Goal: Information Seeking & Learning: Compare options

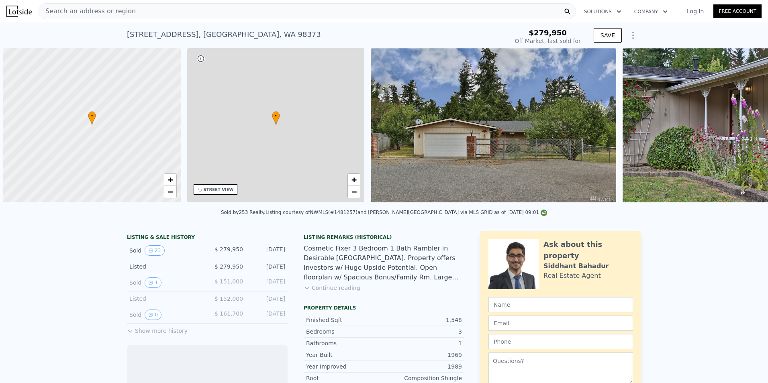
scroll to position [0, 3]
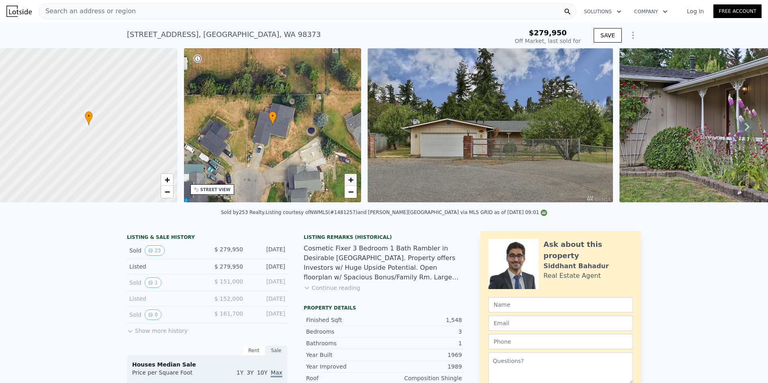
click at [355, 178] on link "+" at bounding box center [351, 180] width 12 height 12
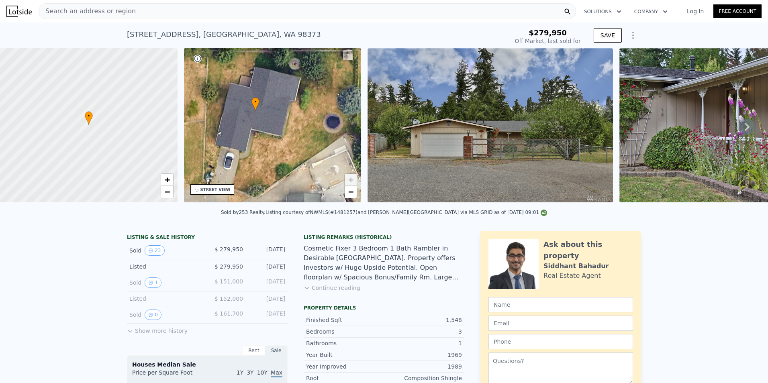
drag, startPoint x: 313, startPoint y: 177, endPoint x: 296, endPoint y: 163, distance: 22.3
click at [296, 163] on div "• + −" at bounding box center [272, 125] width 177 height 154
click at [354, 195] on link "−" at bounding box center [351, 192] width 12 height 12
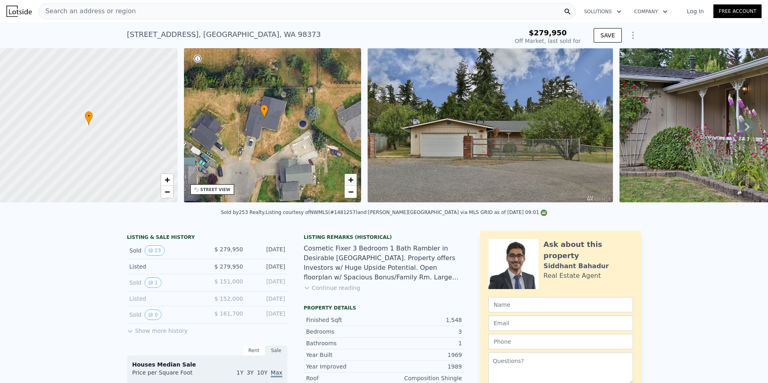
click at [353, 179] on span "+" at bounding box center [350, 180] width 5 height 10
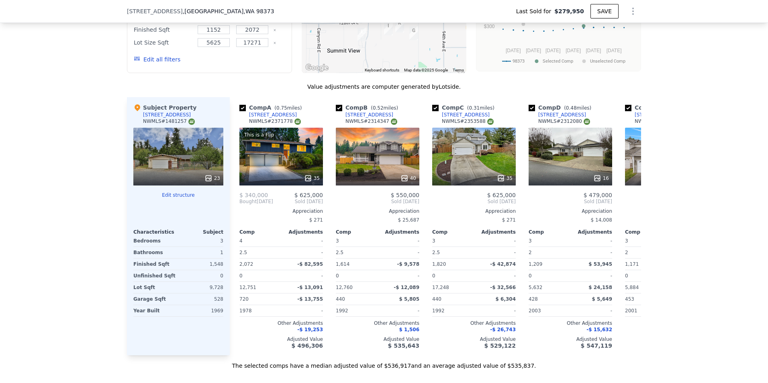
scroll to position [881, 0]
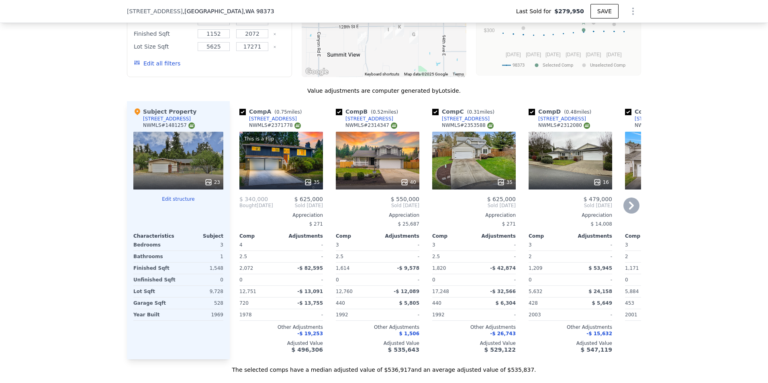
click at [308, 161] on div "This is a Flip 35" at bounding box center [281, 161] width 84 height 58
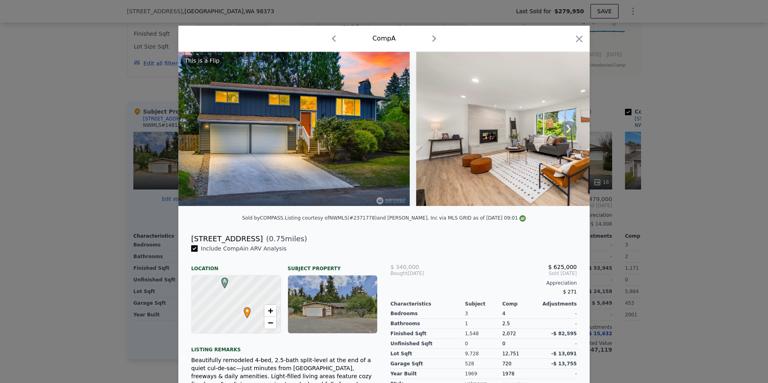
click at [567, 133] on icon at bounding box center [568, 129] width 5 height 8
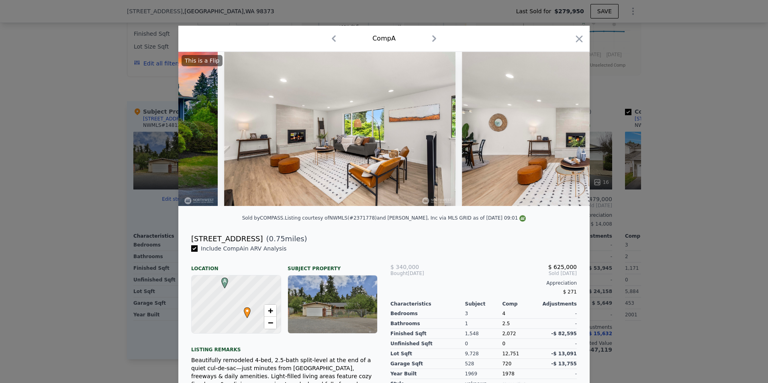
scroll to position [0, 193]
click at [567, 132] on icon at bounding box center [568, 129] width 5 height 8
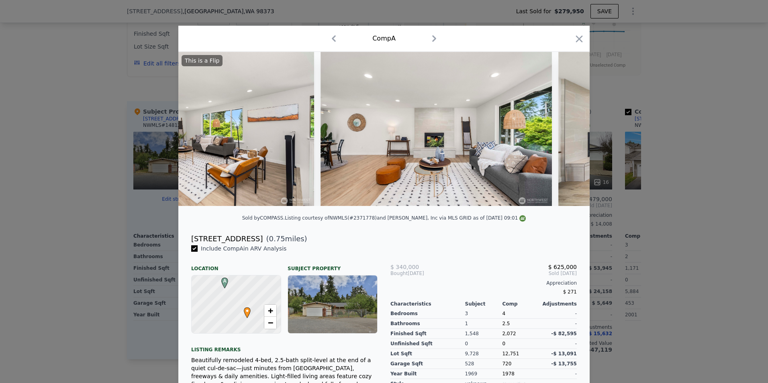
scroll to position [0, 385]
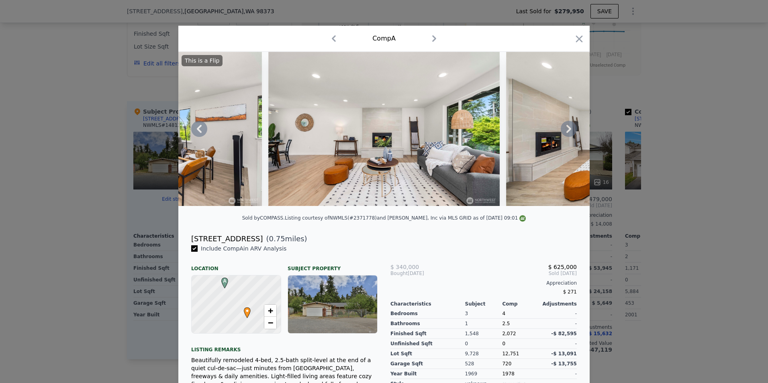
click at [567, 132] on icon at bounding box center [568, 129] width 5 height 8
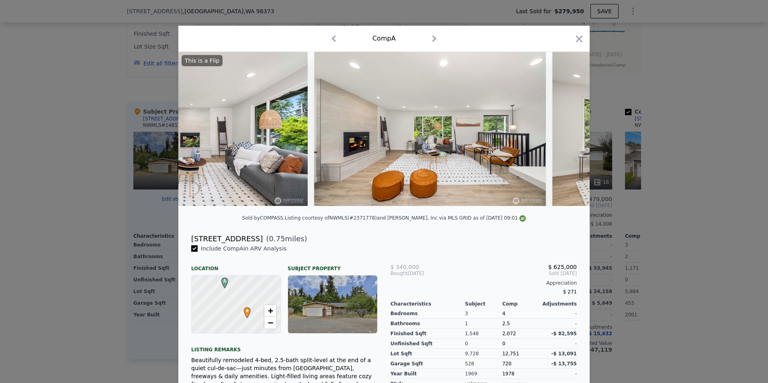
scroll to position [0, 578]
click at [567, 132] on div "This is a Flip" at bounding box center [383, 129] width 411 height 154
click at [566, 132] on icon at bounding box center [568, 129] width 5 height 8
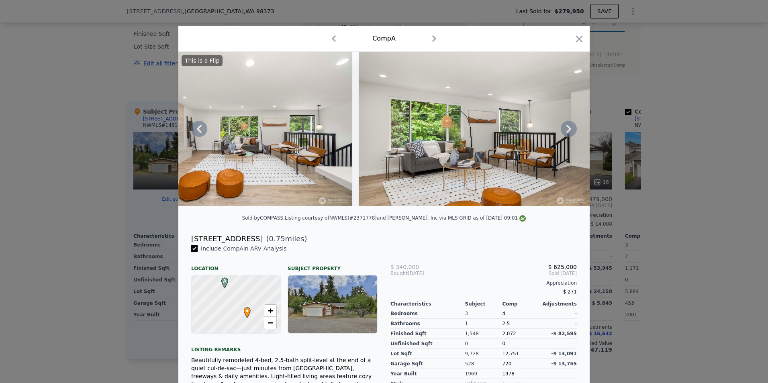
click at [566, 132] on icon at bounding box center [568, 129] width 5 height 8
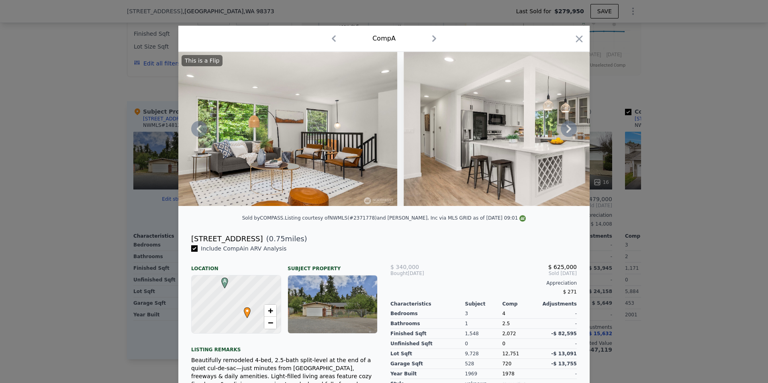
click at [566, 132] on icon at bounding box center [568, 129] width 5 height 8
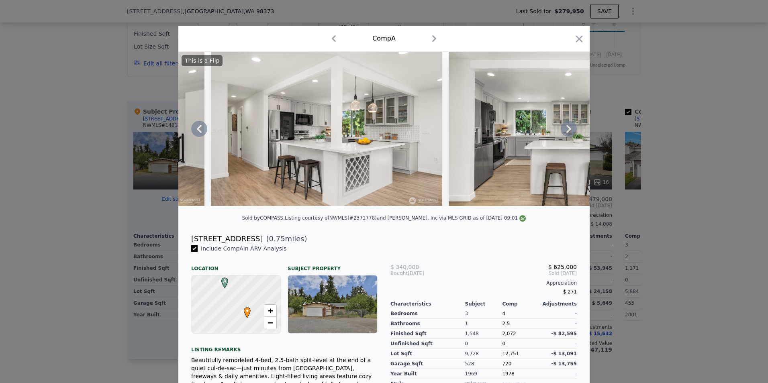
click at [566, 132] on icon at bounding box center [568, 129] width 5 height 8
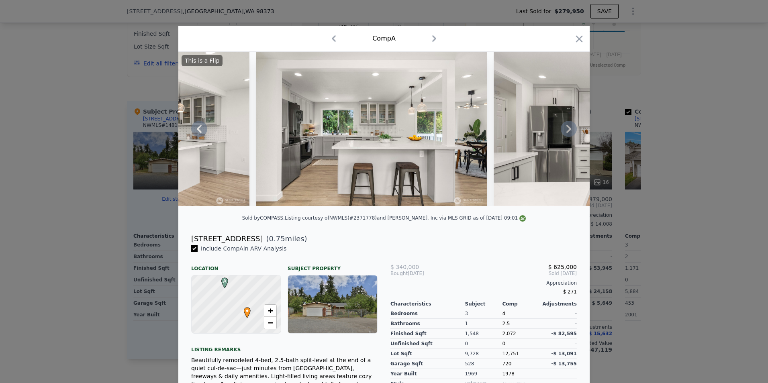
click at [566, 132] on icon at bounding box center [568, 129] width 5 height 8
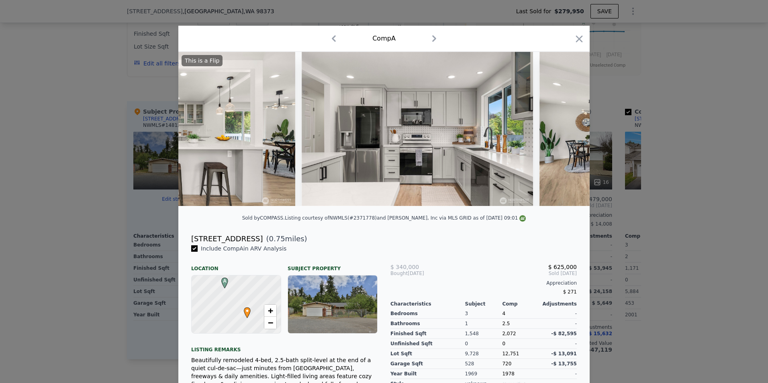
scroll to position [0, 1542]
click at [576, 40] on icon "button" at bounding box center [579, 38] width 7 height 7
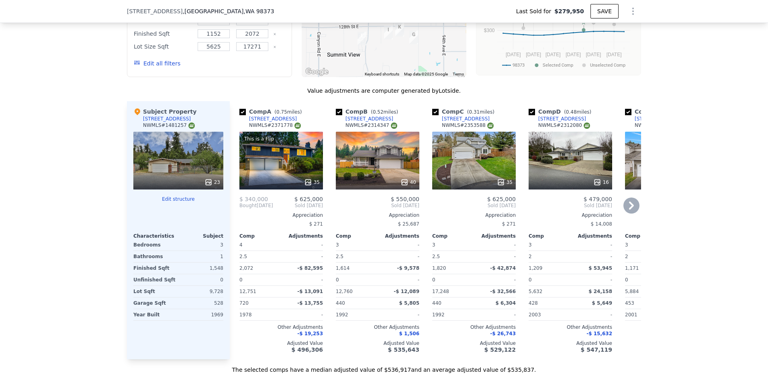
click at [241, 115] on input "checkbox" at bounding box center [242, 112] width 6 height 6
checkbox input "false"
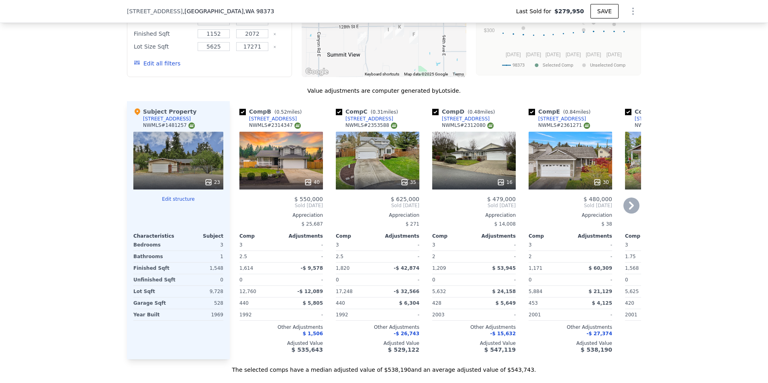
click at [626, 211] on icon at bounding box center [631, 206] width 16 height 16
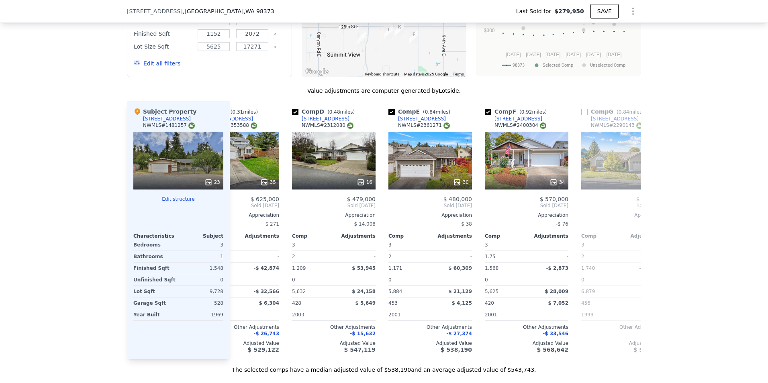
scroll to position [0, 193]
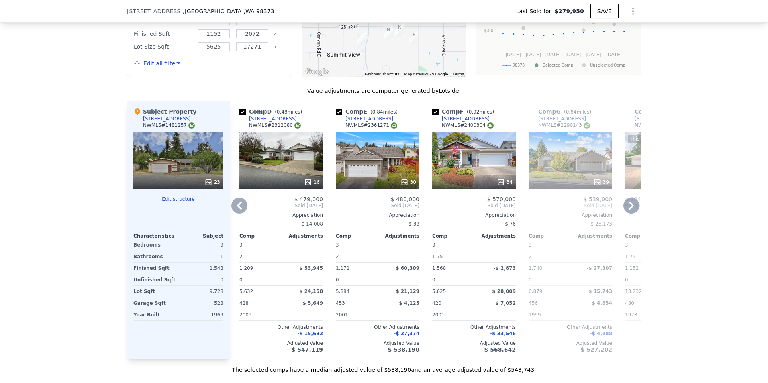
click at [631, 210] on icon at bounding box center [631, 206] width 16 height 16
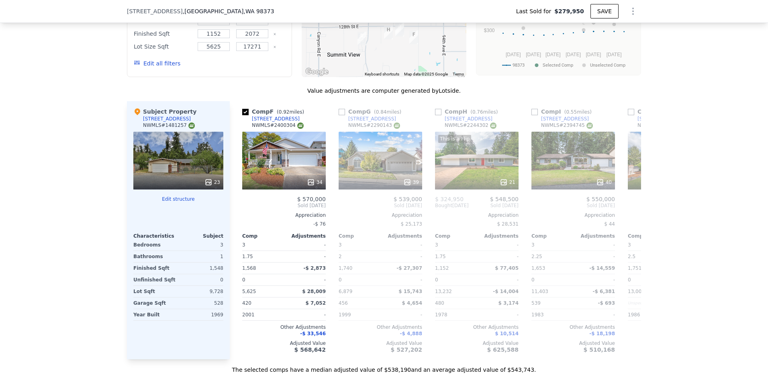
scroll to position [0, 385]
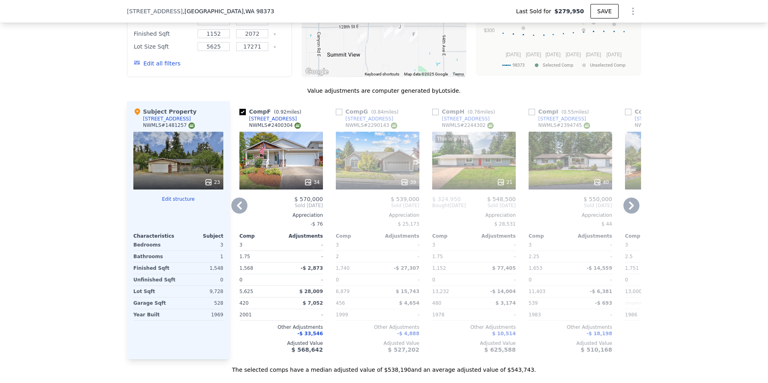
click at [469, 172] on div "This is a Flip 21" at bounding box center [474, 161] width 84 height 58
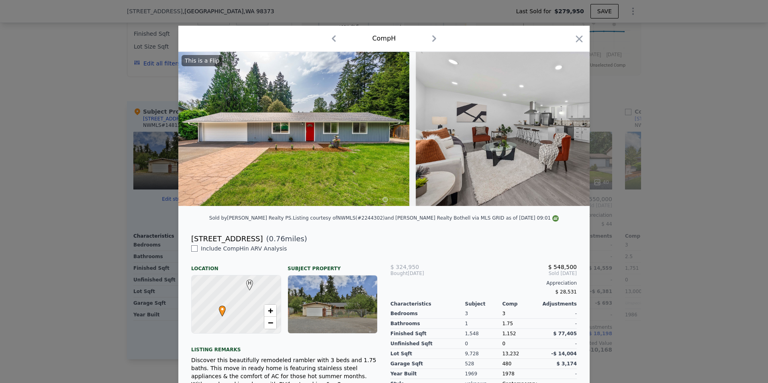
click at [194, 252] on input "checkbox" at bounding box center [194, 248] width 6 height 6
checkbox input "true"
click at [566, 130] on icon at bounding box center [568, 129] width 5 height 8
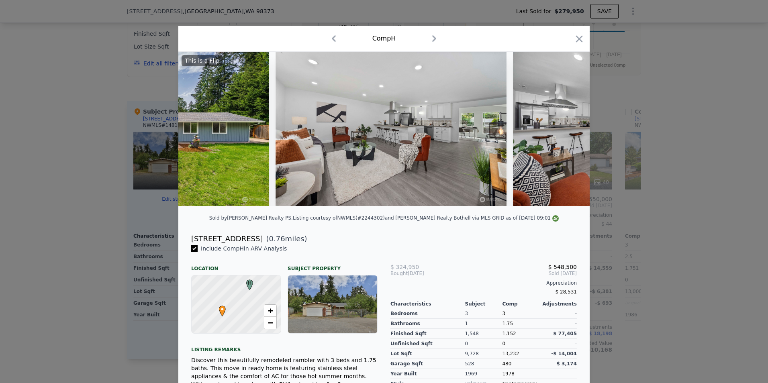
scroll to position [0, 193]
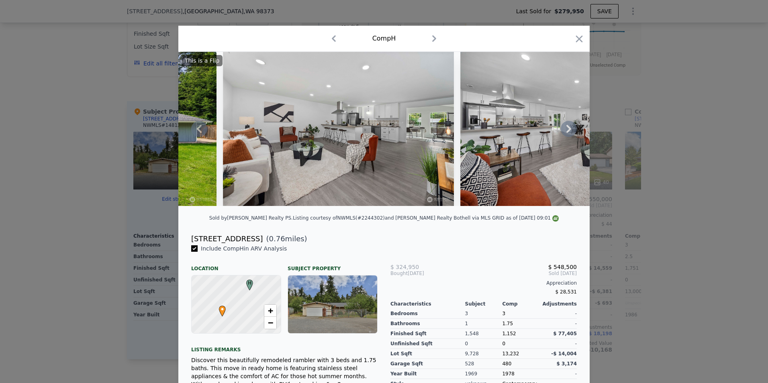
click at [566, 130] on icon at bounding box center [568, 129] width 5 height 8
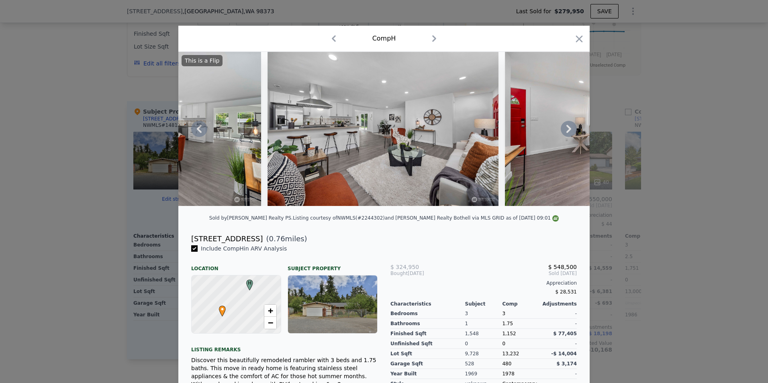
click at [566, 130] on icon at bounding box center [568, 129] width 5 height 8
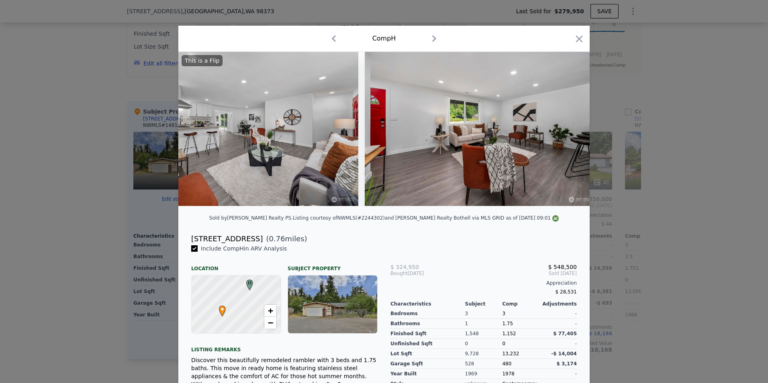
scroll to position [0, 578]
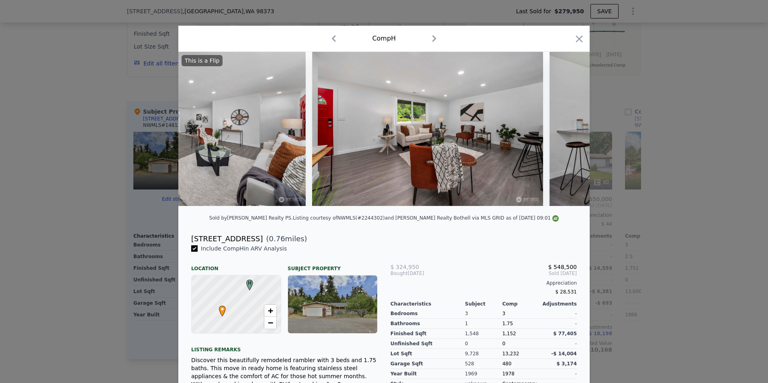
click at [565, 130] on div "This is a Flip" at bounding box center [383, 129] width 411 height 154
click at [566, 129] on icon at bounding box center [569, 129] width 16 height 16
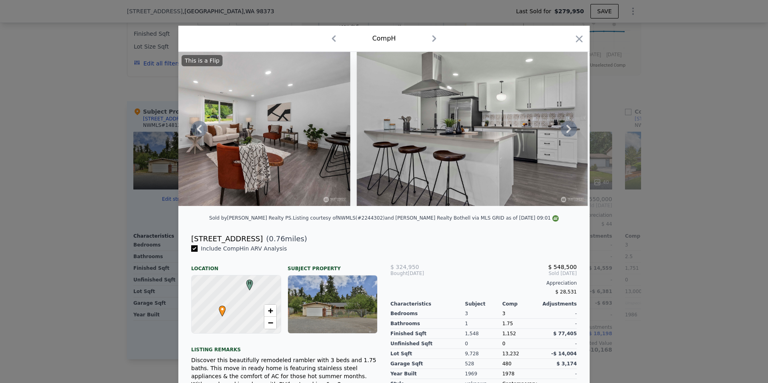
click at [566, 129] on icon at bounding box center [569, 129] width 16 height 16
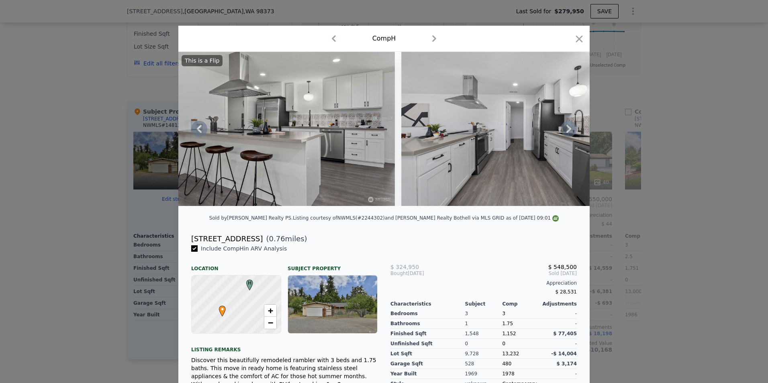
click at [566, 129] on icon at bounding box center [569, 129] width 16 height 16
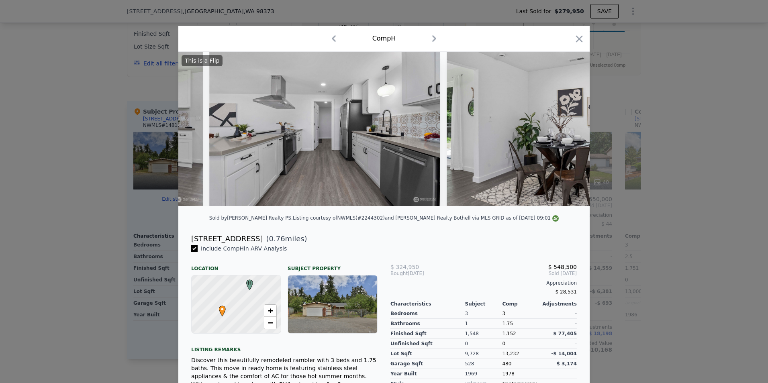
scroll to position [0, 1156]
click at [566, 129] on icon at bounding box center [569, 129] width 16 height 16
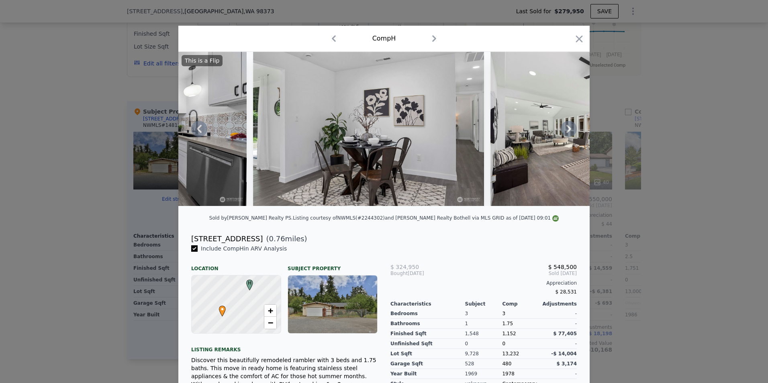
click at [566, 129] on icon at bounding box center [569, 129] width 16 height 16
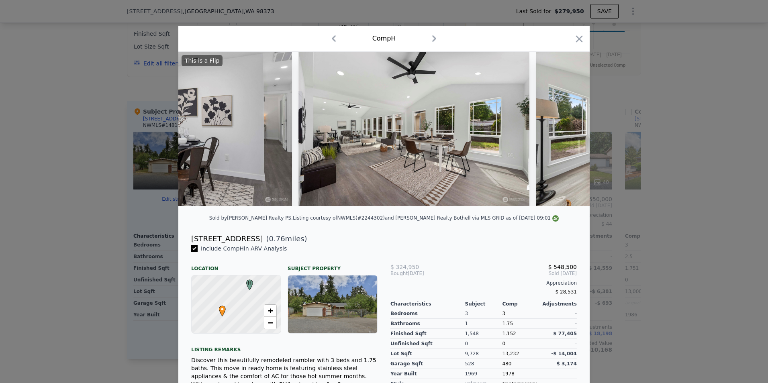
scroll to position [0, 1542]
click at [566, 129] on icon at bounding box center [569, 129] width 16 height 16
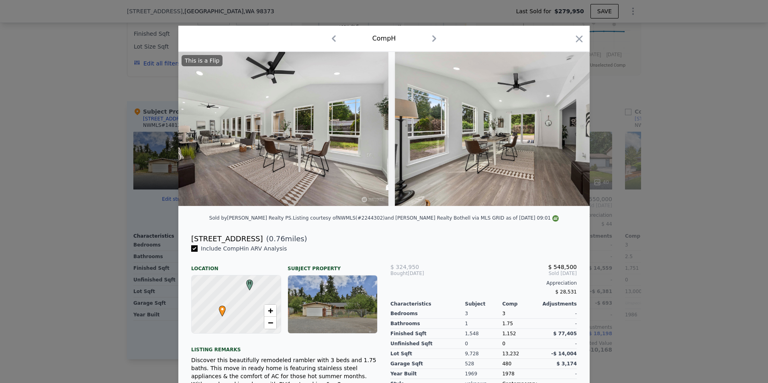
scroll to position [0, 1735]
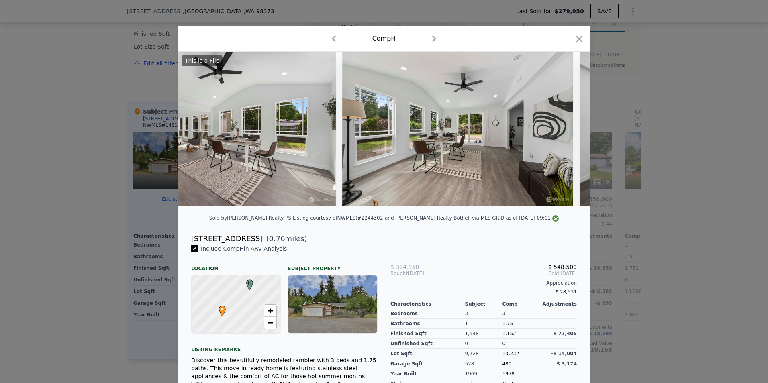
click at [566, 129] on div "This is a Flip" at bounding box center [383, 129] width 411 height 154
click at [566, 129] on icon at bounding box center [569, 129] width 16 height 16
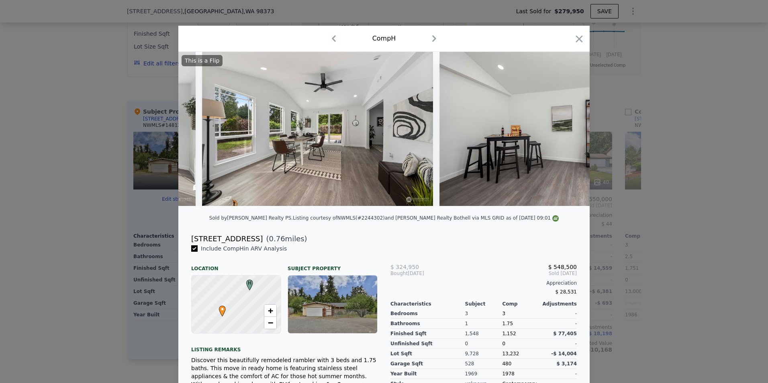
scroll to position [0, 1927]
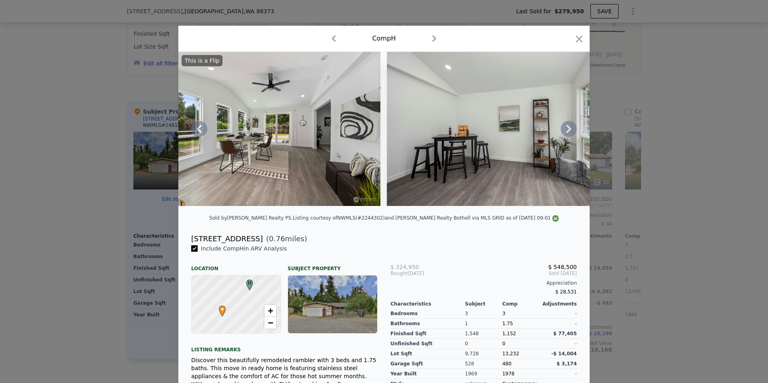
click at [566, 129] on icon at bounding box center [569, 129] width 16 height 16
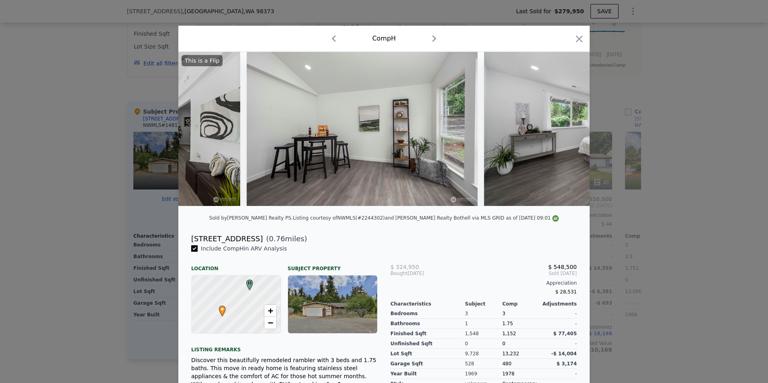
scroll to position [0, 2120]
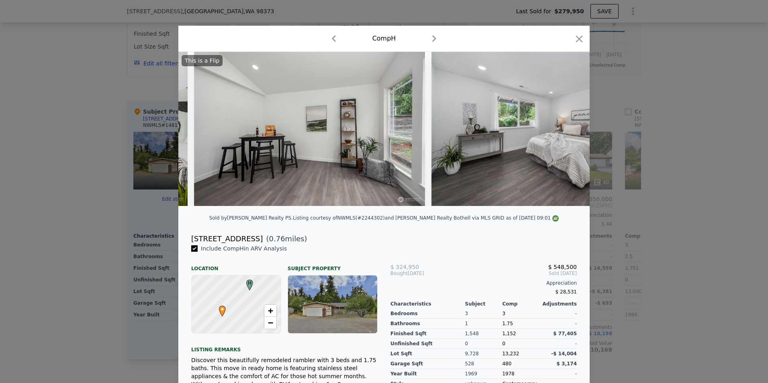
click at [566, 129] on div "This is a Flip" at bounding box center [383, 129] width 411 height 154
click at [573, 44] on icon "button" at bounding box center [578, 38] width 11 height 11
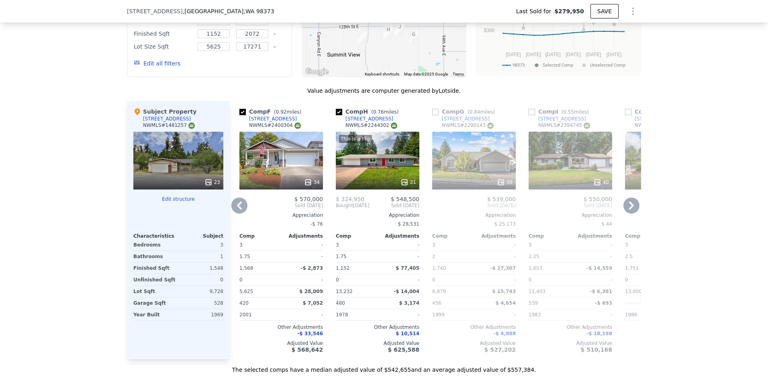
click at [587, 179] on div "40" at bounding box center [570, 161] width 84 height 58
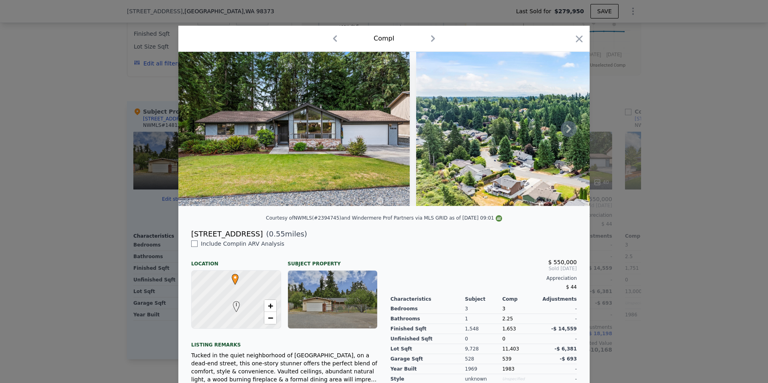
click at [569, 133] on icon at bounding box center [569, 129] width 16 height 16
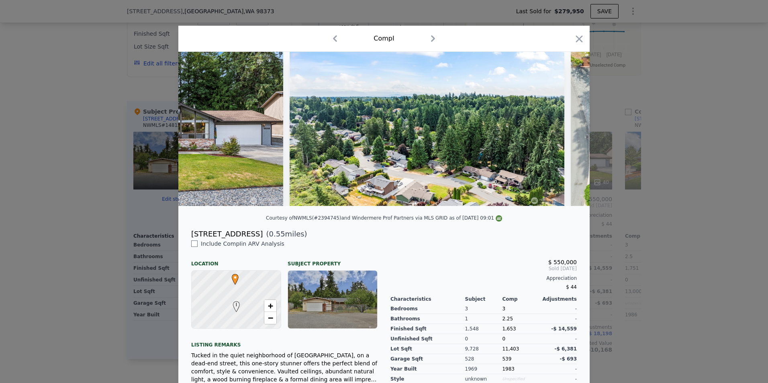
scroll to position [0, 193]
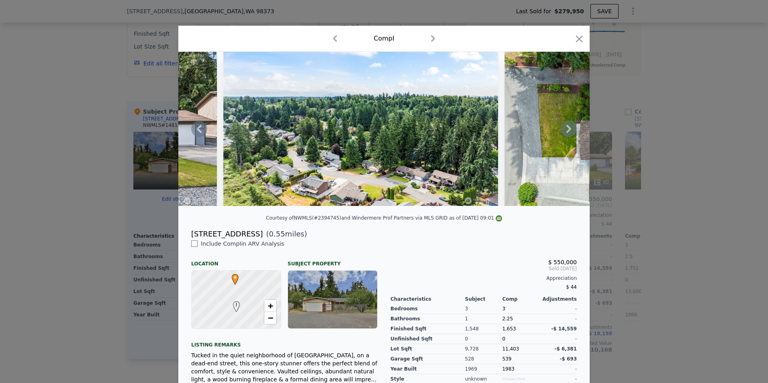
click at [569, 133] on icon at bounding box center [569, 129] width 16 height 16
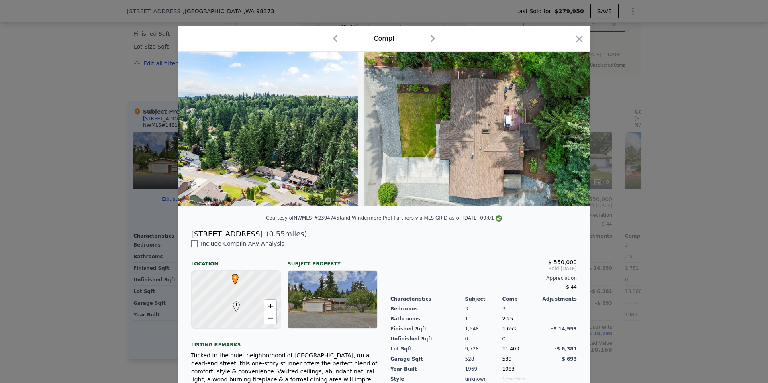
scroll to position [0, 385]
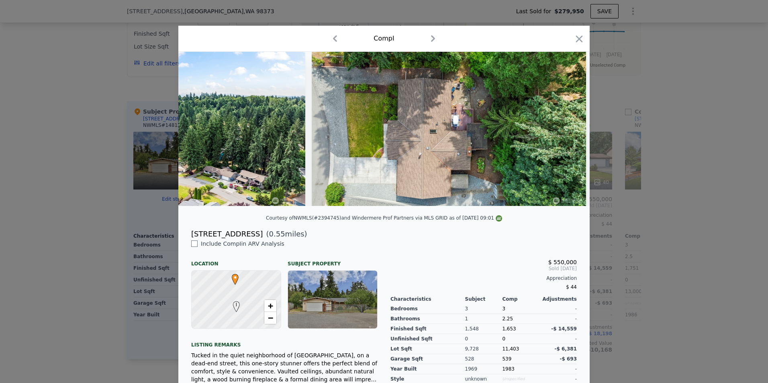
click at [569, 133] on div at bounding box center [383, 129] width 411 height 154
click at [569, 133] on icon at bounding box center [569, 129] width 16 height 16
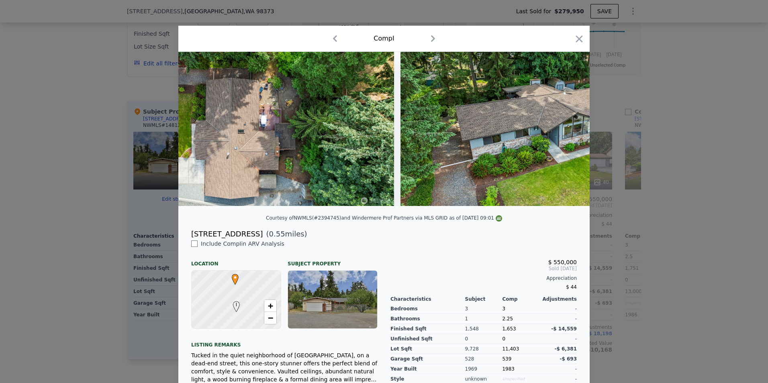
scroll to position [0, 578]
click at [192, 247] on input "checkbox" at bounding box center [194, 244] width 6 height 6
checkbox input "true"
click at [566, 133] on icon at bounding box center [568, 129] width 5 height 8
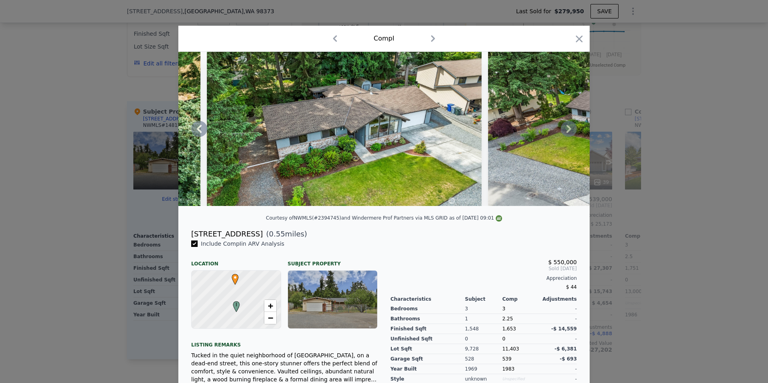
click at [566, 133] on icon at bounding box center [568, 129] width 5 height 8
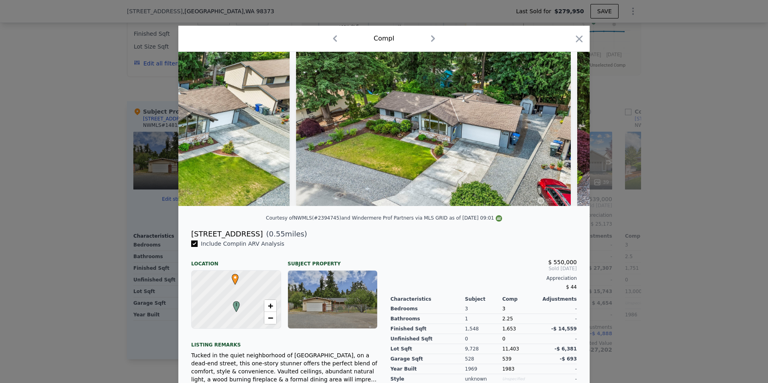
scroll to position [0, 964]
click at [565, 133] on div at bounding box center [383, 129] width 411 height 154
click at [575, 41] on icon "button" at bounding box center [578, 38] width 11 height 11
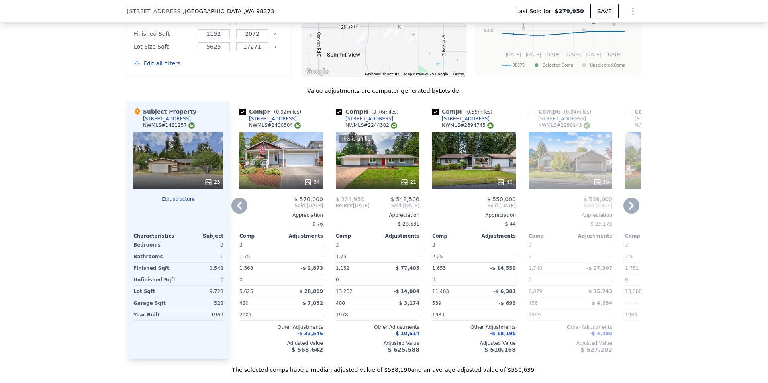
click at [239, 209] on icon at bounding box center [239, 206] width 16 height 16
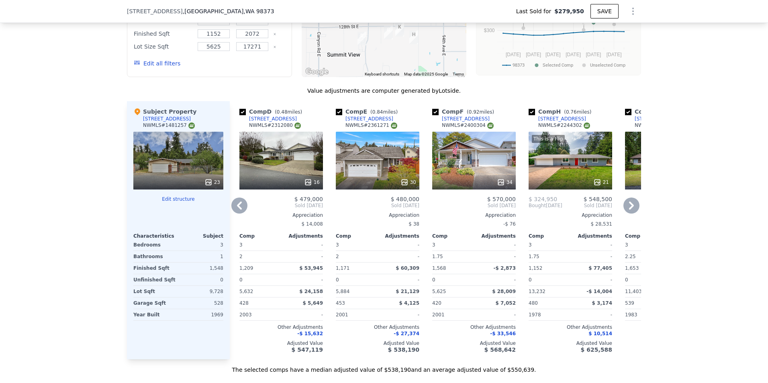
click at [239, 209] on icon at bounding box center [239, 206] width 16 height 16
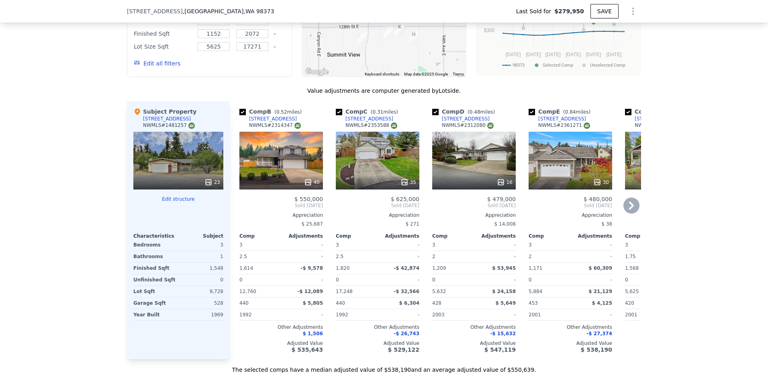
drag, startPoint x: 238, startPoint y: 118, endPoint x: 251, endPoint y: 135, distance: 21.8
click at [239, 115] on input "checkbox" at bounding box center [242, 112] width 6 height 6
checkbox input "false"
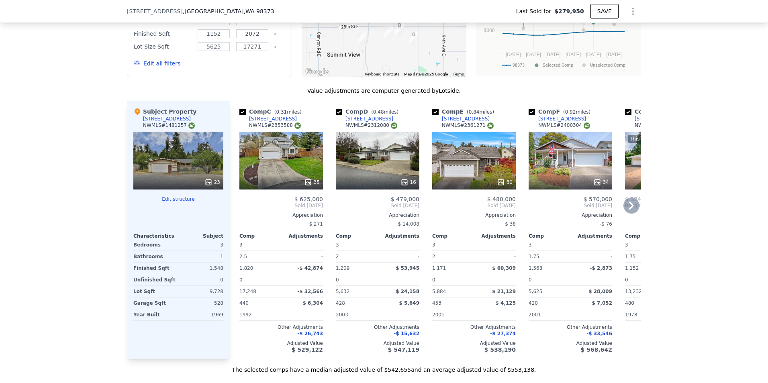
click at [239, 115] on input "checkbox" at bounding box center [242, 112] width 6 height 6
checkbox input "false"
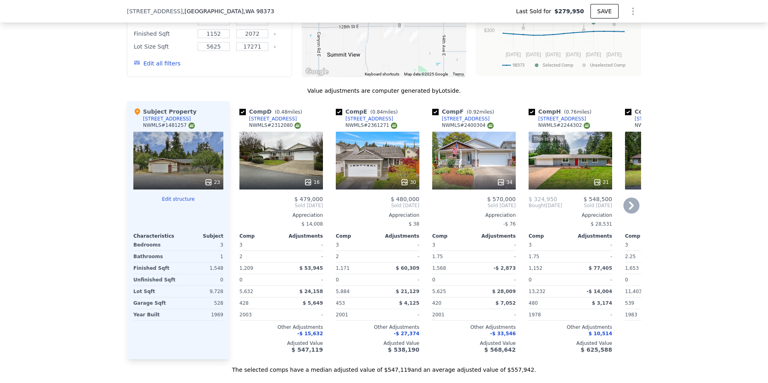
click at [433, 115] on input "checkbox" at bounding box center [435, 112] width 6 height 6
checkbox input "false"
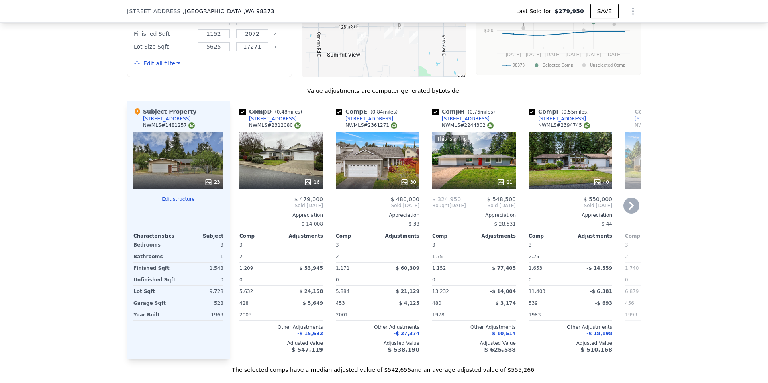
click at [338, 115] on input "checkbox" at bounding box center [339, 112] width 6 height 6
checkbox input "false"
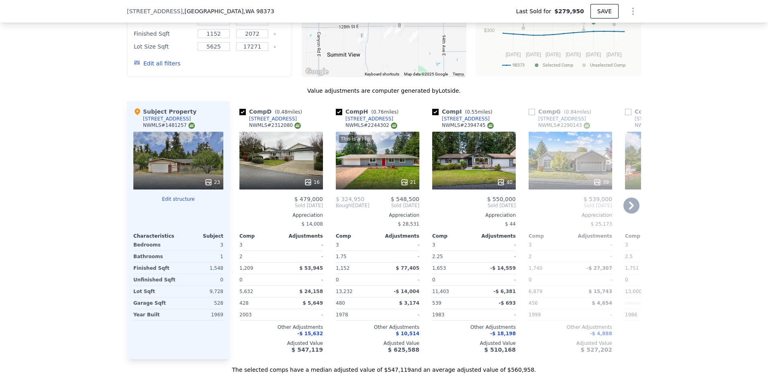
click at [239, 115] on input "checkbox" at bounding box center [242, 112] width 6 height 6
checkbox input "false"
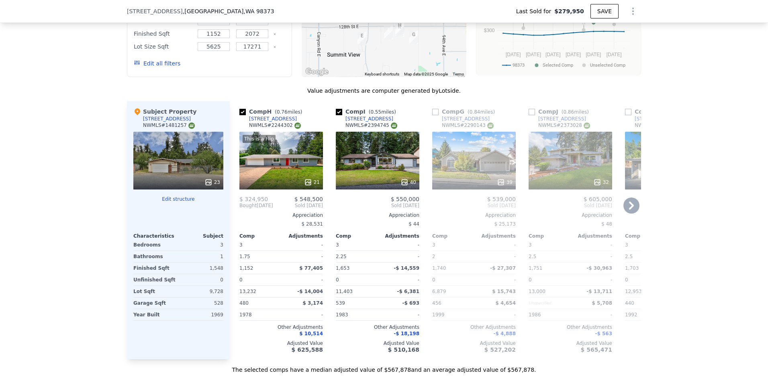
click at [567, 167] on div "32" at bounding box center [570, 161] width 84 height 58
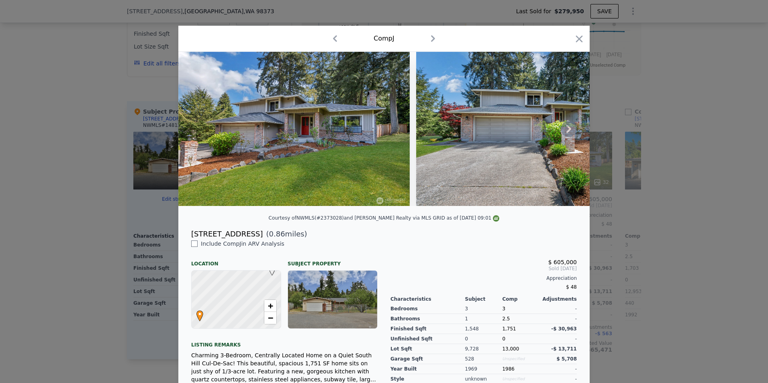
click at [351, 141] on img at bounding box center [293, 129] width 231 height 154
click at [566, 133] on icon at bounding box center [568, 129] width 5 height 8
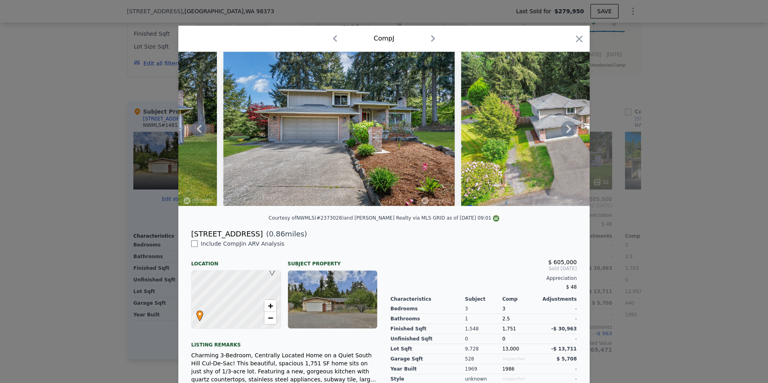
click at [566, 133] on icon at bounding box center [568, 129] width 5 height 8
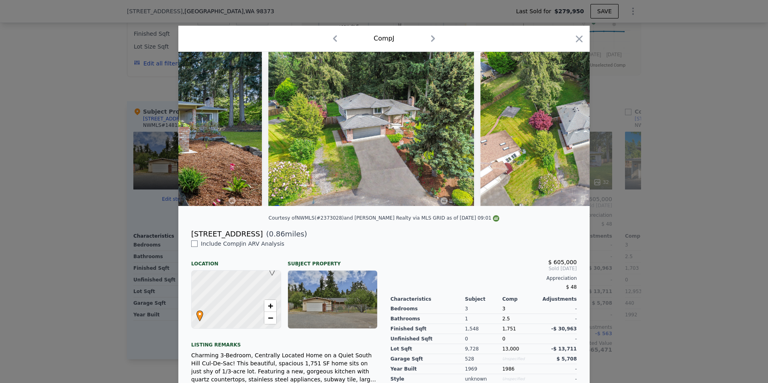
click at [566, 133] on img at bounding box center [583, 129] width 206 height 154
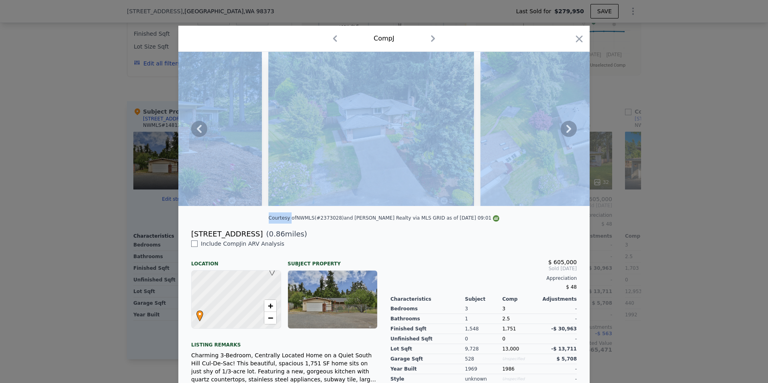
click at [566, 133] on icon at bounding box center [568, 129] width 5 height 8
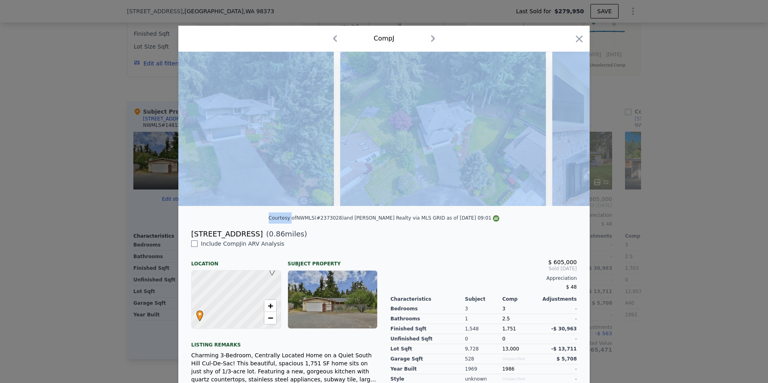
scroll to position [0, 578]
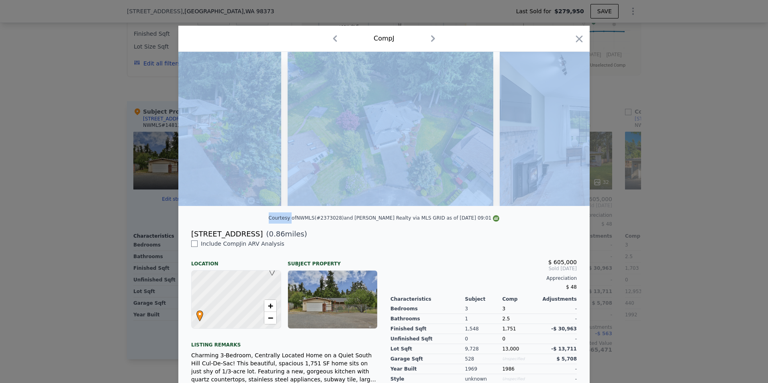
drag, startPoint x: 566, startPoint y: 133, endPoint x: 533, endPoint y: 169, distance: 48.6
click at [533, 169] on img at bounding box center [615, 129] width 231 height 154
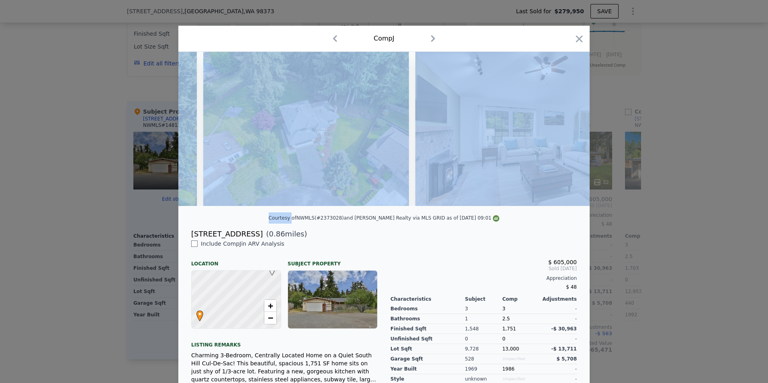
scroll to position [0, 808]
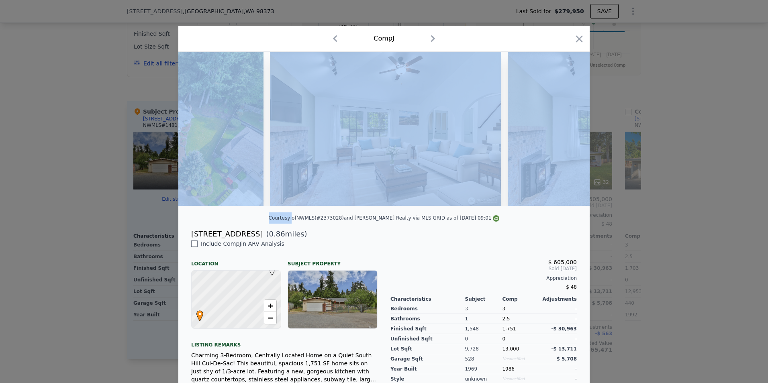
click at [278, 167] on img at bounding box center [385, 129] width 231 height 154
click at [380, 155] on img at bounding box center [385, 129] width 231 height 154
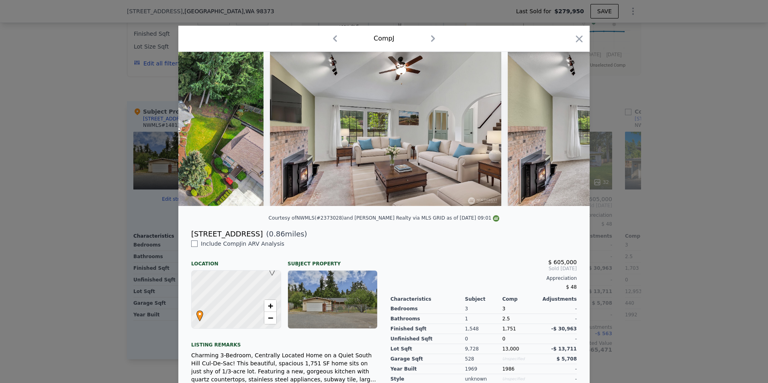
click at [424, 240] on div "[STREET_ADDRESS] ( 0.86 miles)" at bounding box center [384, 233] width 398 height 11
click at [563, 134] on icon at bounding box center [569, 129] width 16 height 16
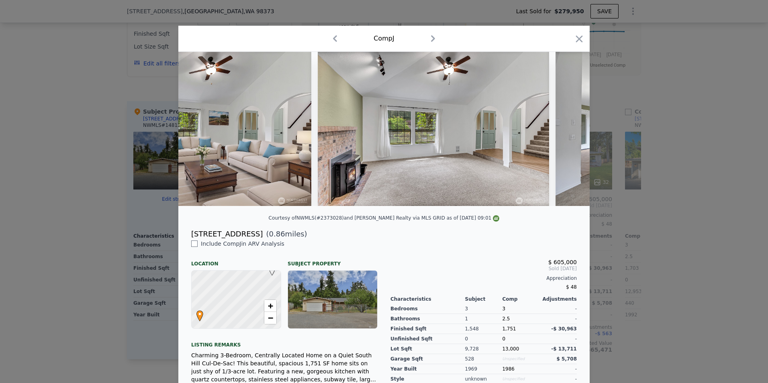
scroll to position [0, 1001]
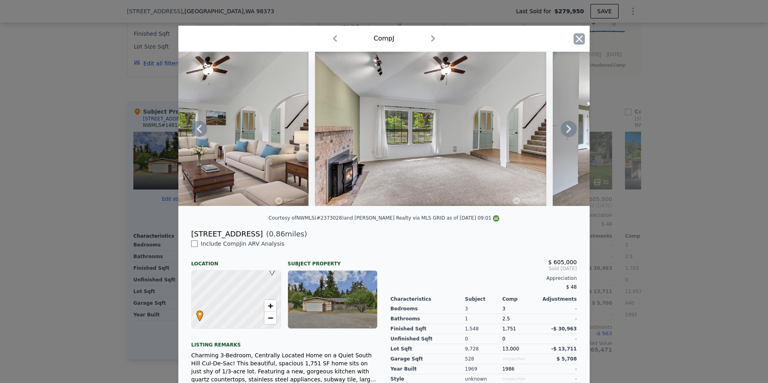
click at [578, 37] on icon "button" at bounding box center [579, 38] width 7 height 7
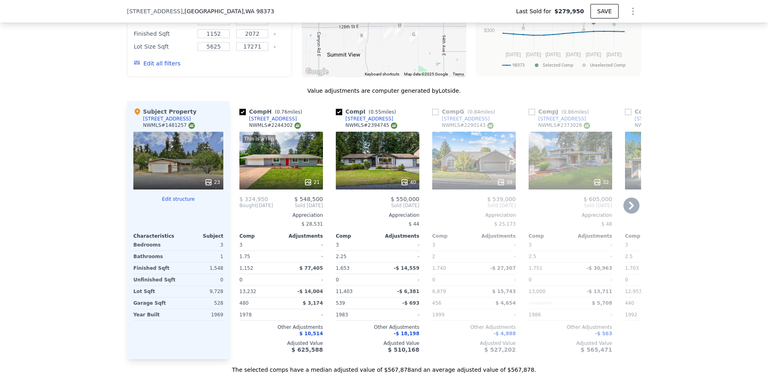
click at [629, 210] on icon at bounding box center [631, 206] width 5 height 8
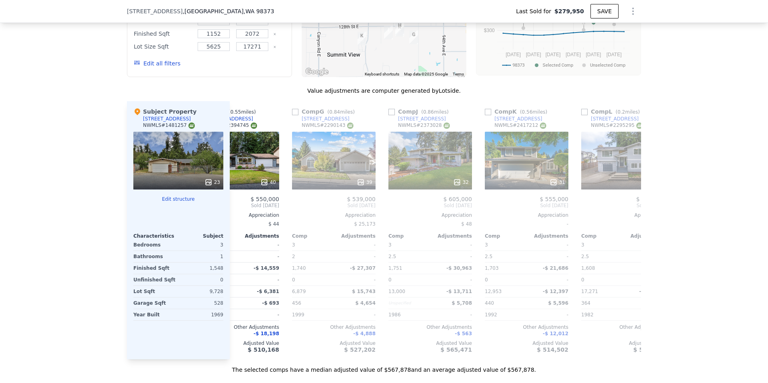
scroll to position [0, 193]
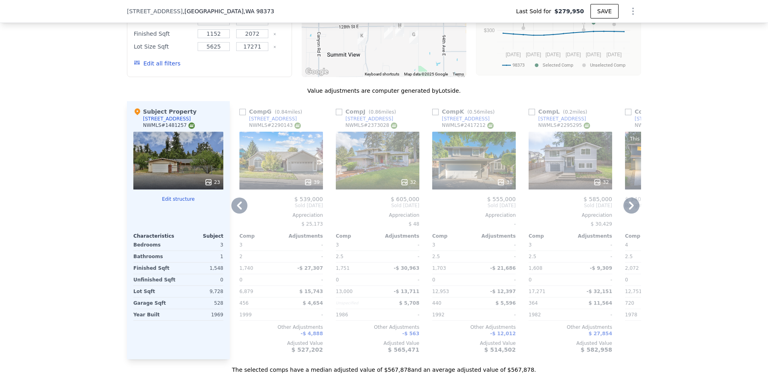
click at [629, 210] on icon at bounding box center [631, 206] width 5 height 8
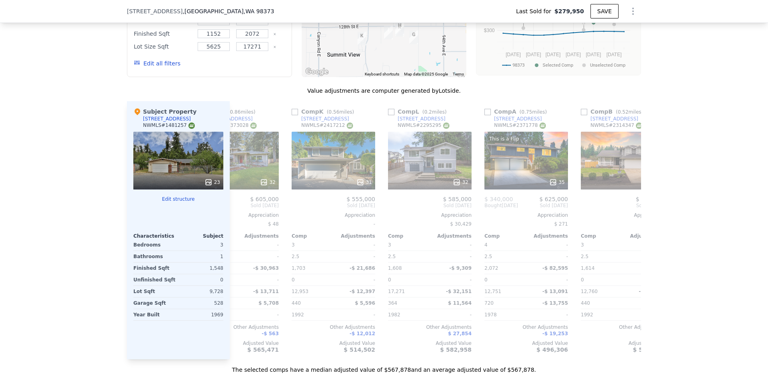
scroll to position [0, 385]
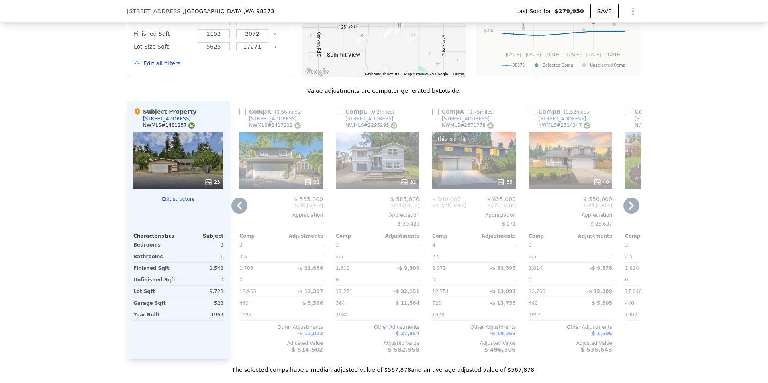
click at [629, 210] on icon at bounding box center [631, 206] width 5 height 8
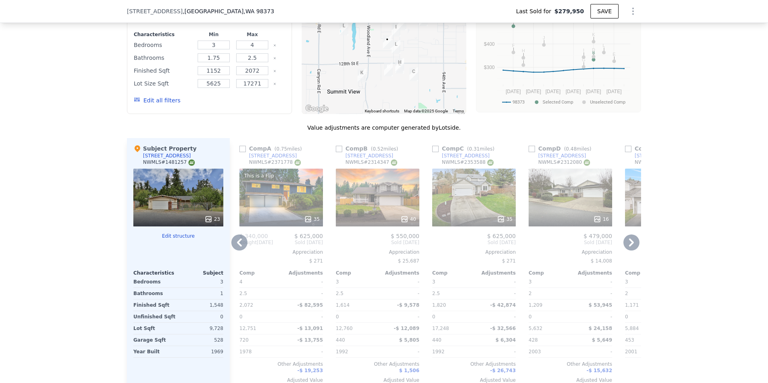
scroll to position [840, 0]
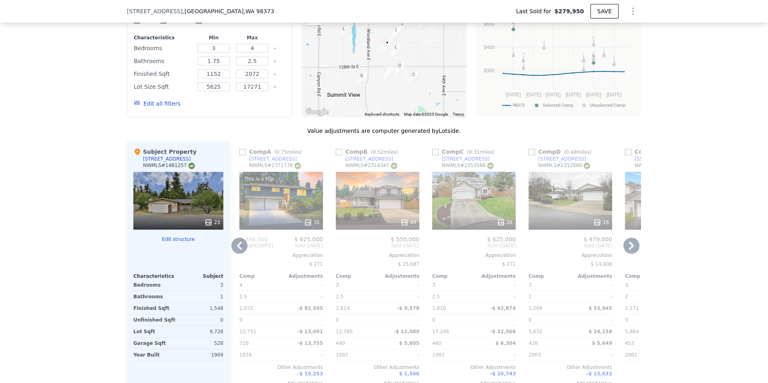
click at [239, 248] on icon at bounding box center [239, 246] width 16 height 16
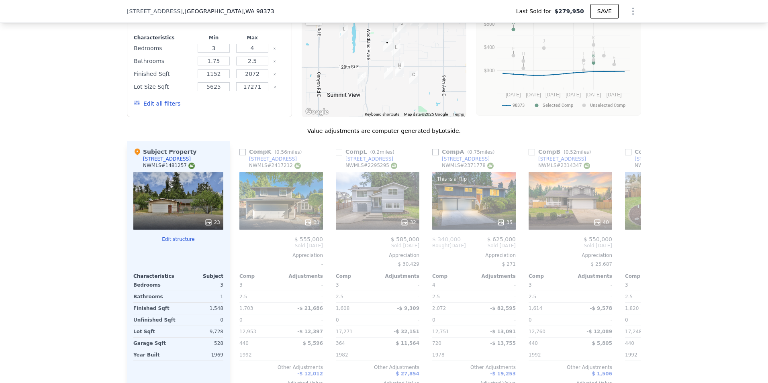
click at [239, 249] on div "Comp H ( 0.76 miles) [STREET_ADDRESS] # 2244302 This is a Flip 21 $ 324,950 $ 5…" at bounding box center [435, 270] width 411 height 258
click at [239, 249] on icon at bounding box center [239, 246] width 16 height 16
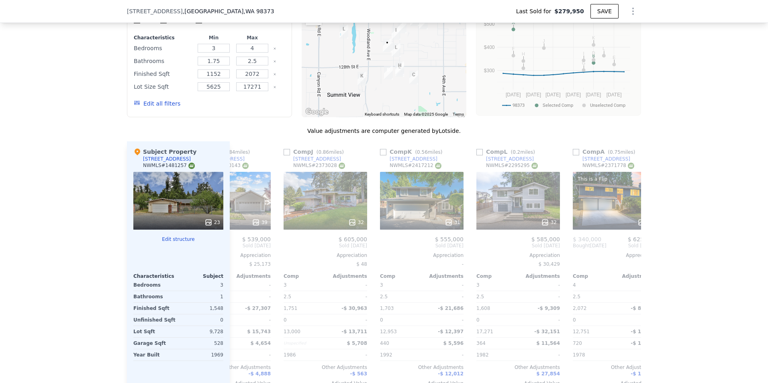
scroll to position [0, 193]
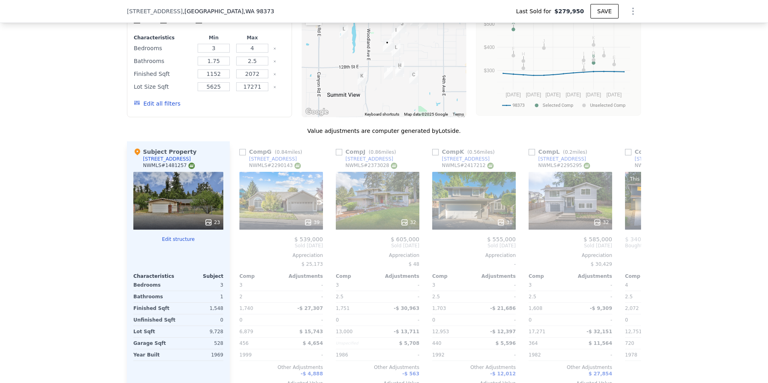
click at [239, 249] on span "Sold [DATE]" at bounding box center [281, 246] width 84 height 6
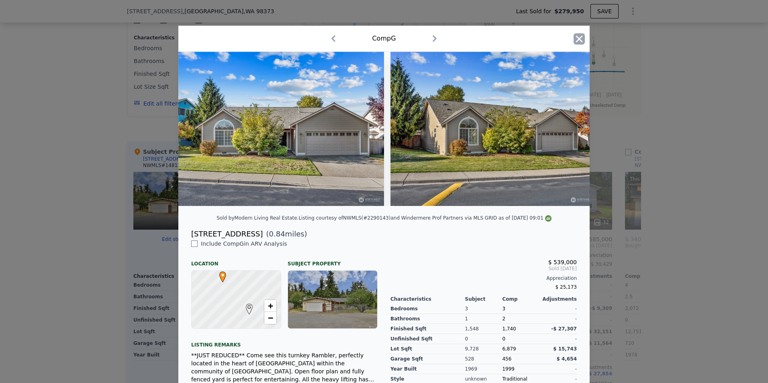
click at [576, 40] on icon "button" at bounding box center [578, 38] width 11 height 11
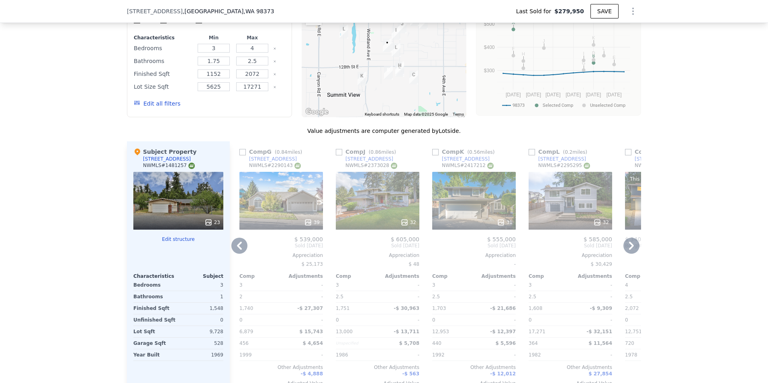
click at [631, 251] on icon at bounding box center [631, 246] width 16 height 16
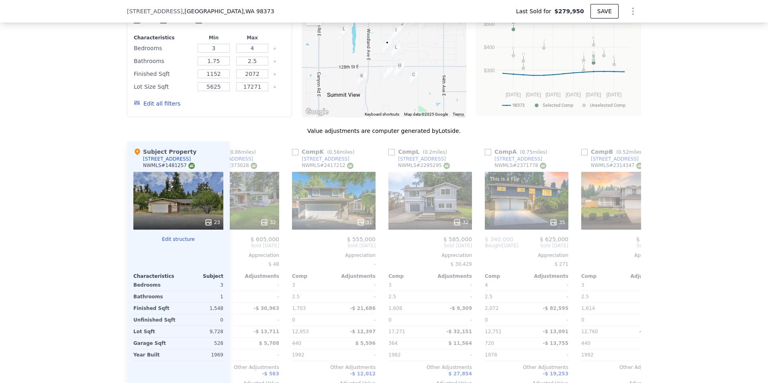
scroll to position [0, 385]
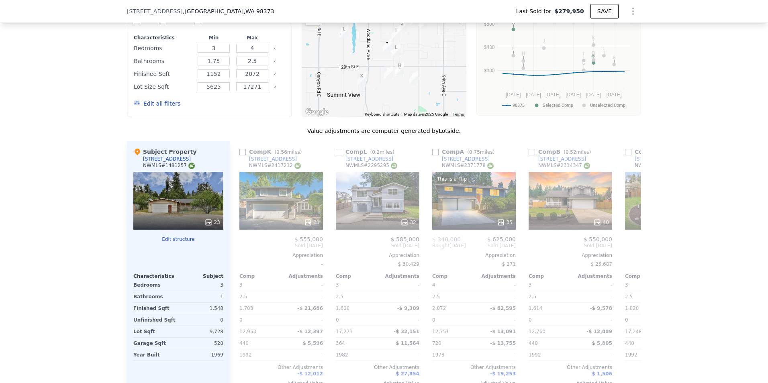
click at [631, 251] on div "Comp H ( 0.76 miles) [STREET_ADDRESS] # 2244302 This is a Flip 21 $ 324,950 $ 5…" at bounding box center [435, 270] width 411 height 258
click at [631, 251] on icon at bounding box center [631, 246] width 16 height 16
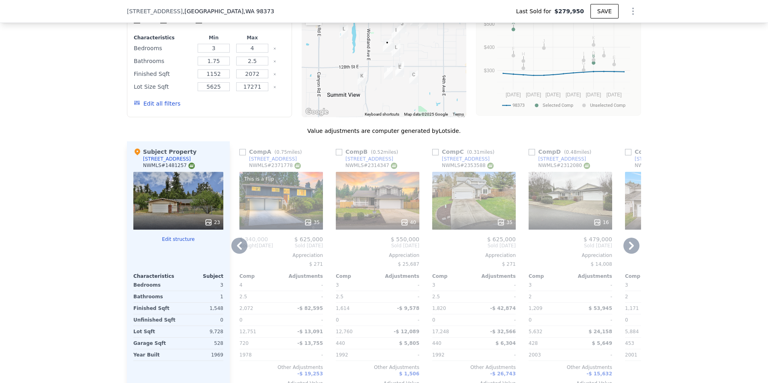
click at [631, 251] on icon at bounding box center [631, 246] width 16 height 16
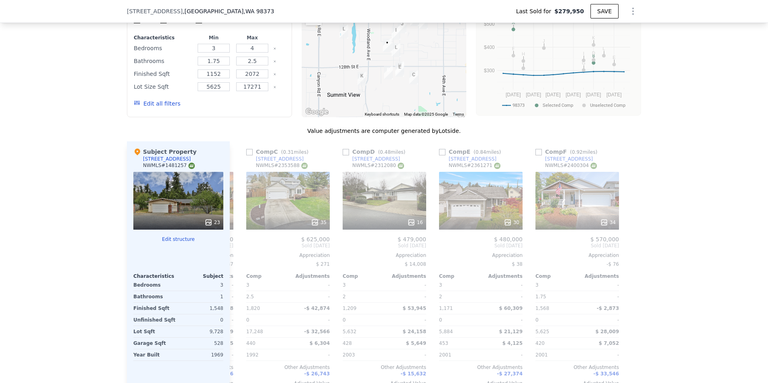
scroll to position [0, 765]
click at [631, 251] on div at bounding box center [634, 270] width 13 height 258
click at [237, 250] on icon at bounding box center [239, 246] width 5 height 8
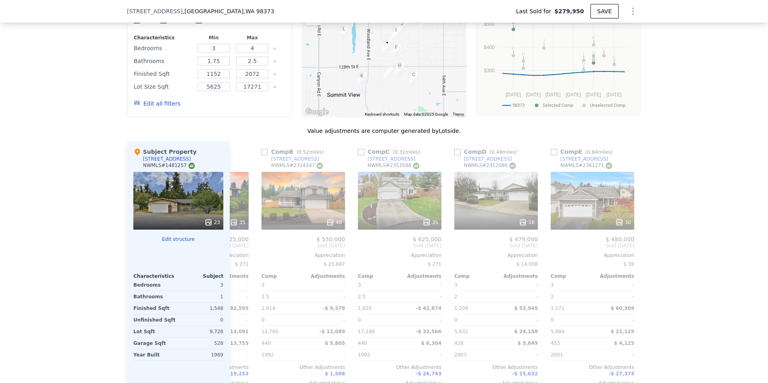
scroll to position [0, 572]
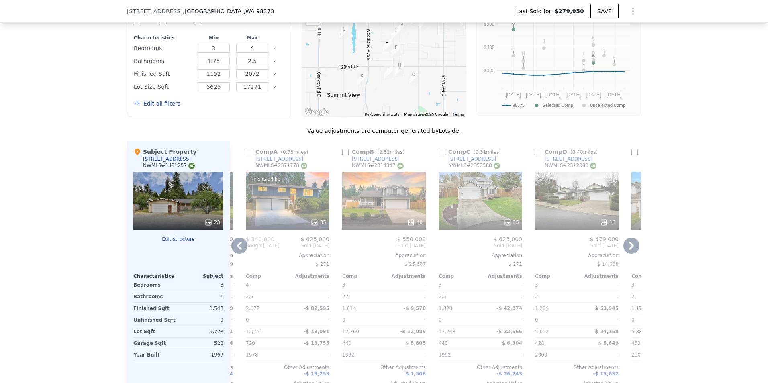
click at [237, 251] on icon at bounding box center [239, 246] width 16 height 16
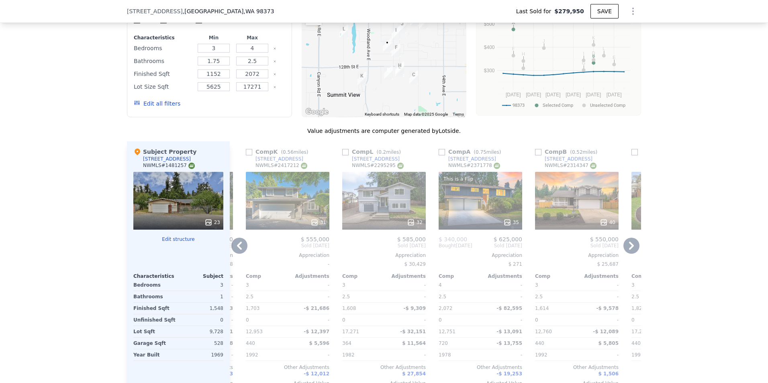
click at [237, 251] on icon at bounding box center [239, 246] width 16 height 16
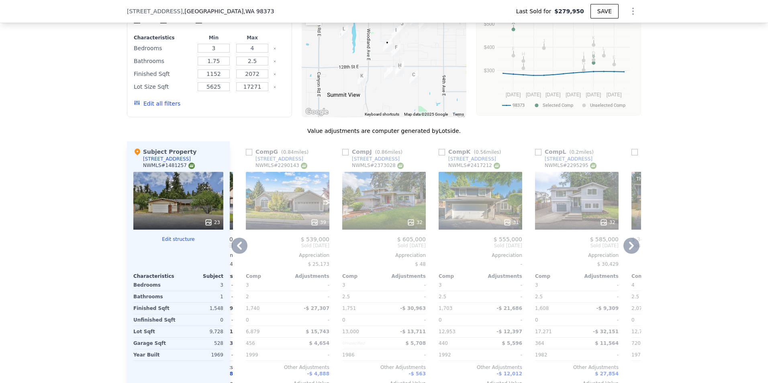
click at [237, 251] on icon at bounding box center [239, 246] width 16 height 16
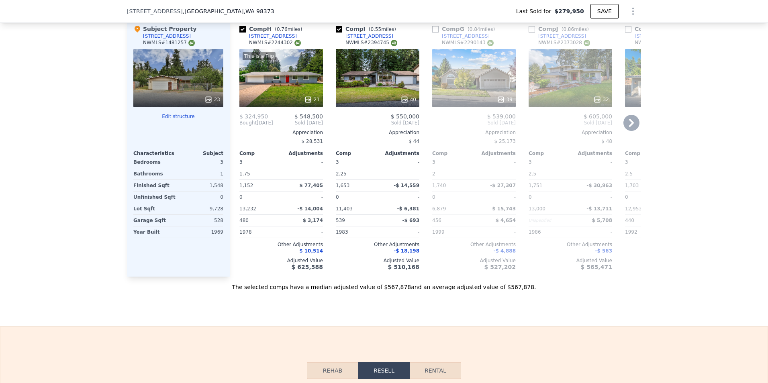
scroll to position [961, 0]
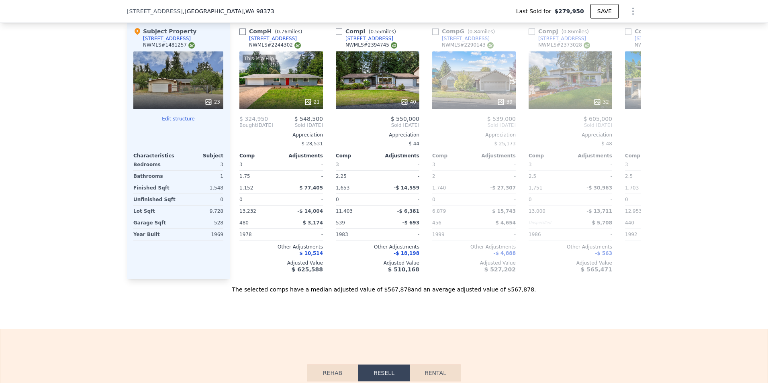
checkbox input "false"
type input "$ 532,000"
type input "$ 194,147"
checkbox input "true"
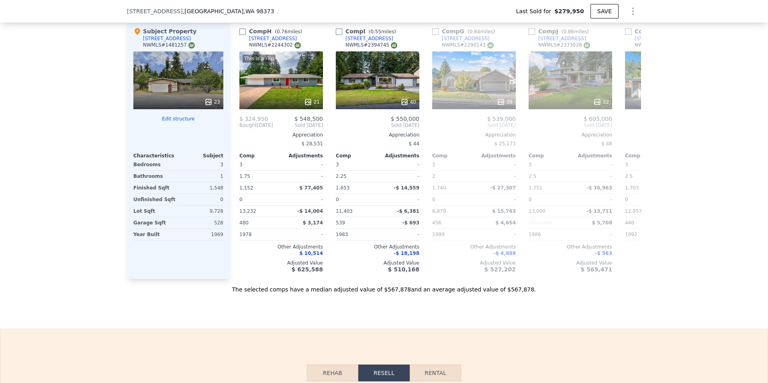
checkbox input "true"
